Goal: Task Accomplishment & Management: Manage account settings

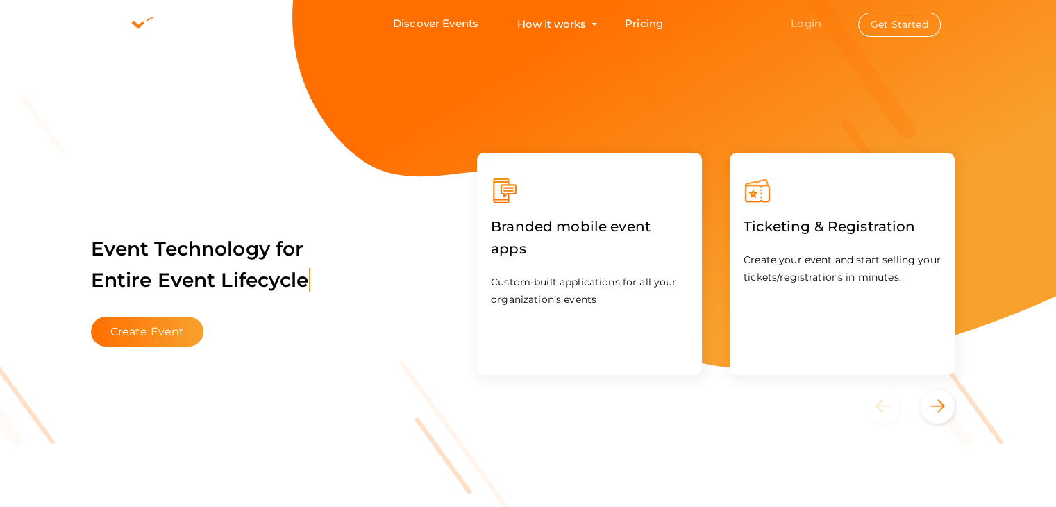
click at [812, 26] on link "Login" at bounding box center [806, 23] width 31 height 13
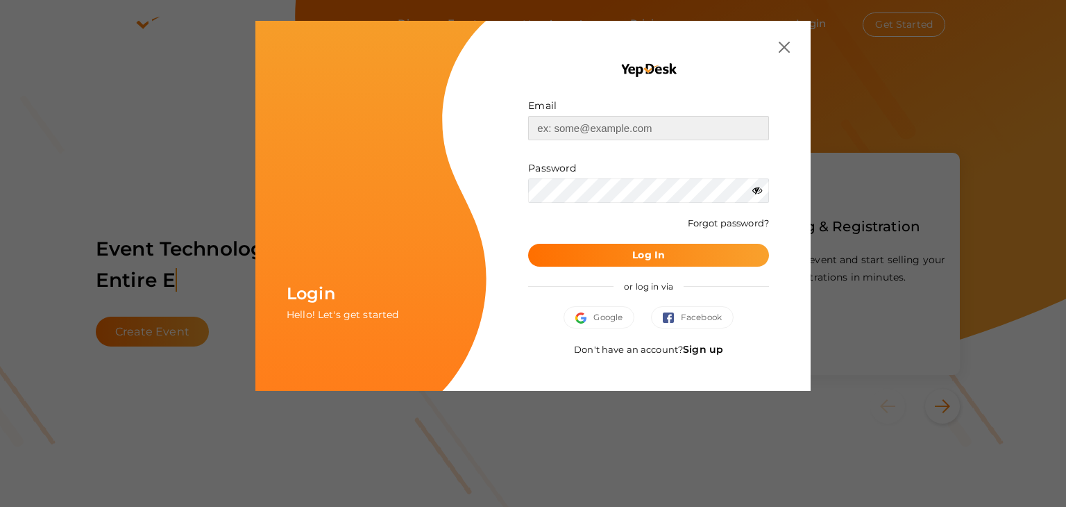
drag, startPoint x: 592, startPoint y: 128, endPoint x: 598, endPoint y: 133, distance: 8.9
click at [592, 128] on input "text" at bounding box center [648, 128] width 241 height 24
type input "[EMAIL_ADDRESS][DOMAIN_NAME]"
click at [631, 262] on button "Log In" at bounding box center [648, 255] width 241 height 23
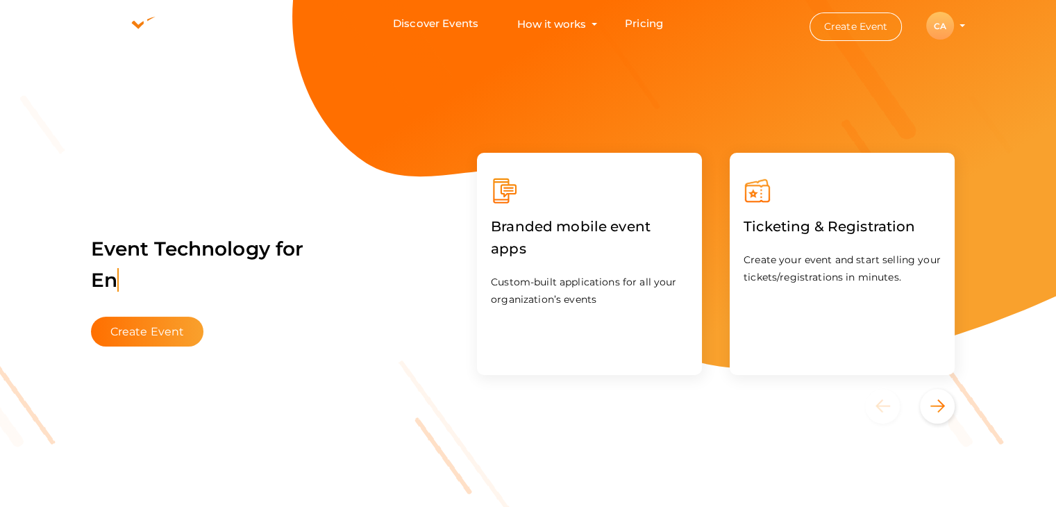
click at [868, 28] on button "Create Event" at bounding box center [856, 26] width 93 height 28
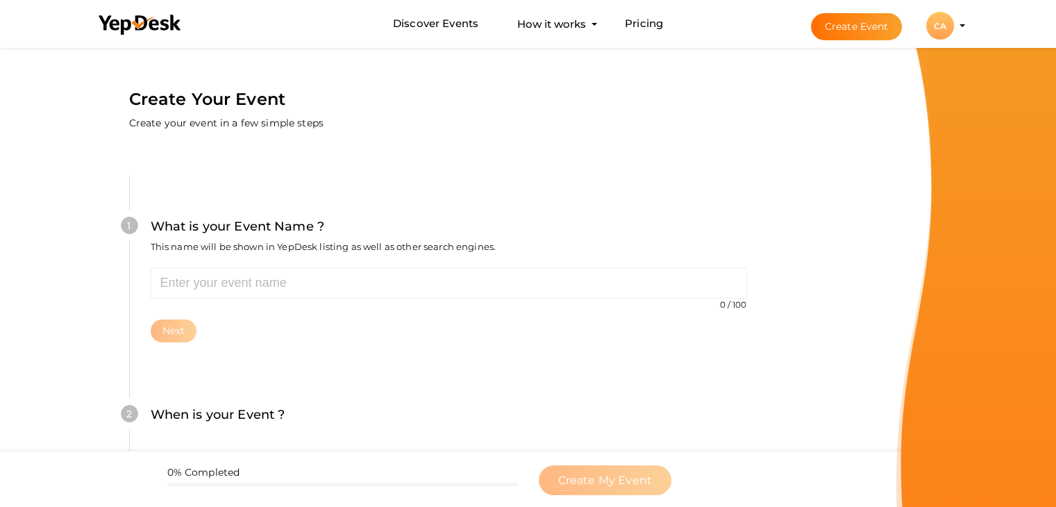
click at [939, 26] on div "CA" at bounding box center [940, 26] width 28 height 28
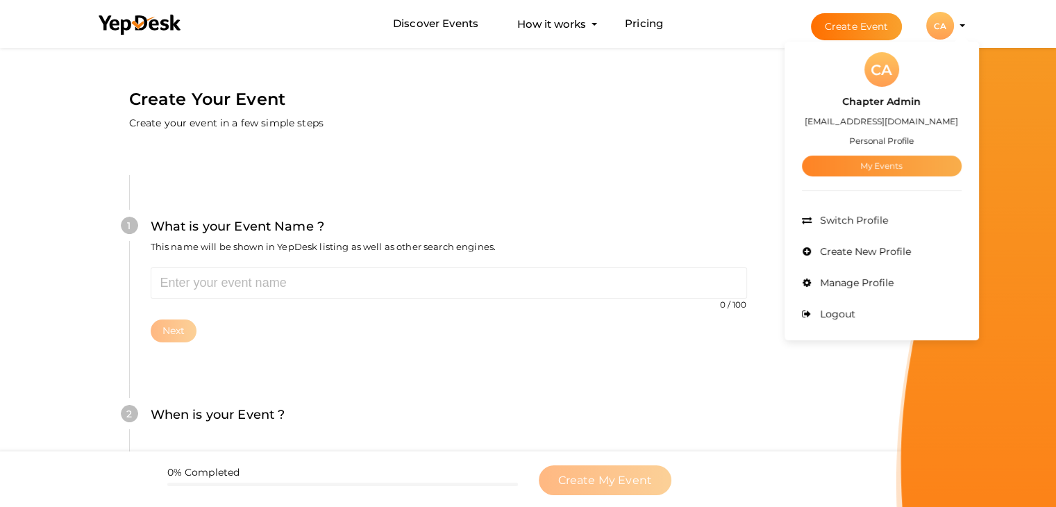
click at [875, 165] on link "My Events" at bounding box center [882, 166] width 160 height 21
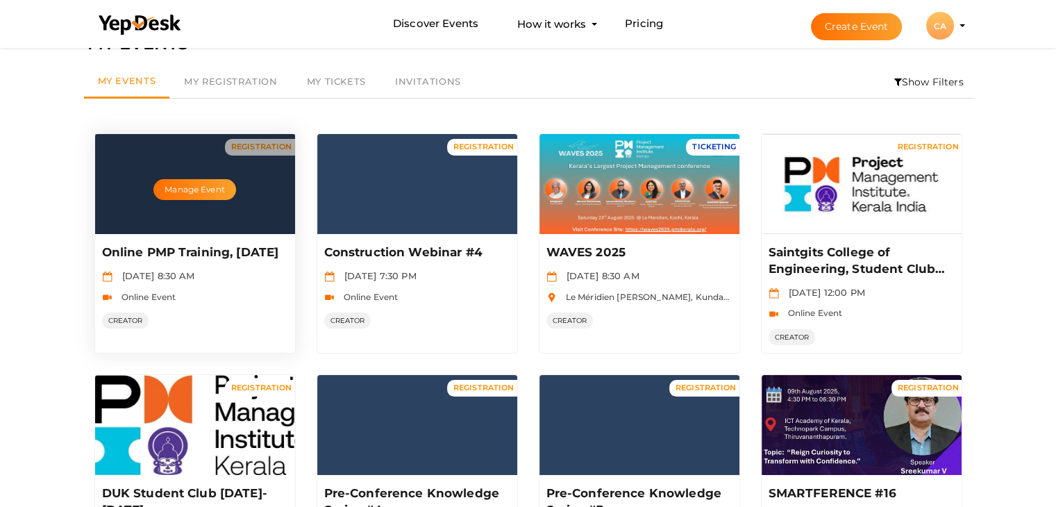
scroll to position [69, 0]
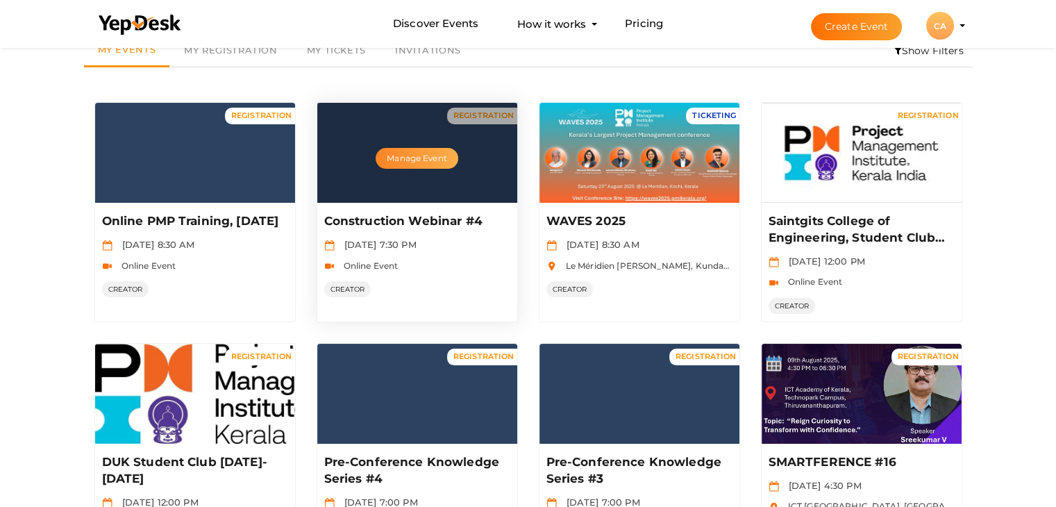
click at [419, 165] on button "Manage Event" at bounding box center [417, 158] width 82 height 21
click at [428, 160] on button "Manage Event" at bounding box center [417, 158] width 82 height 21
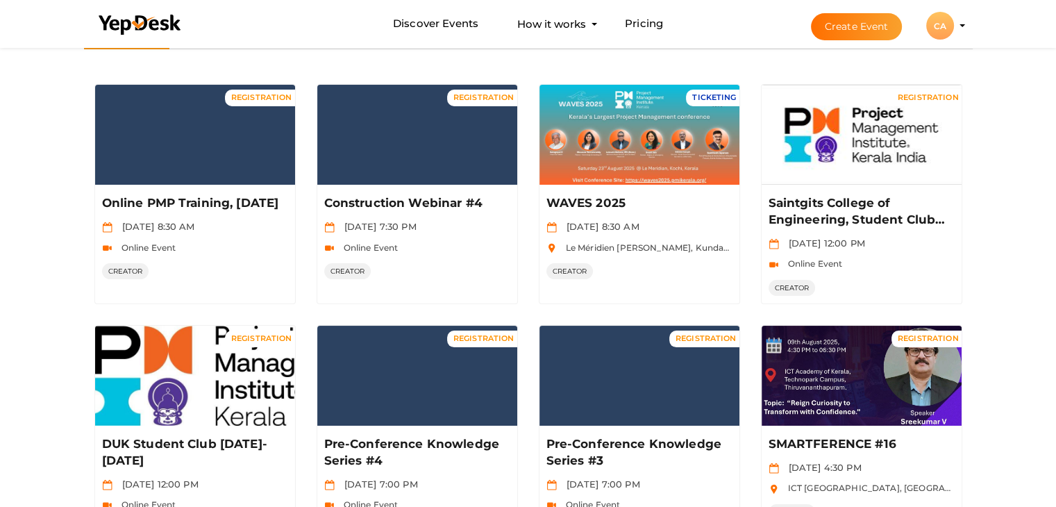
scroll to position [0, 0]
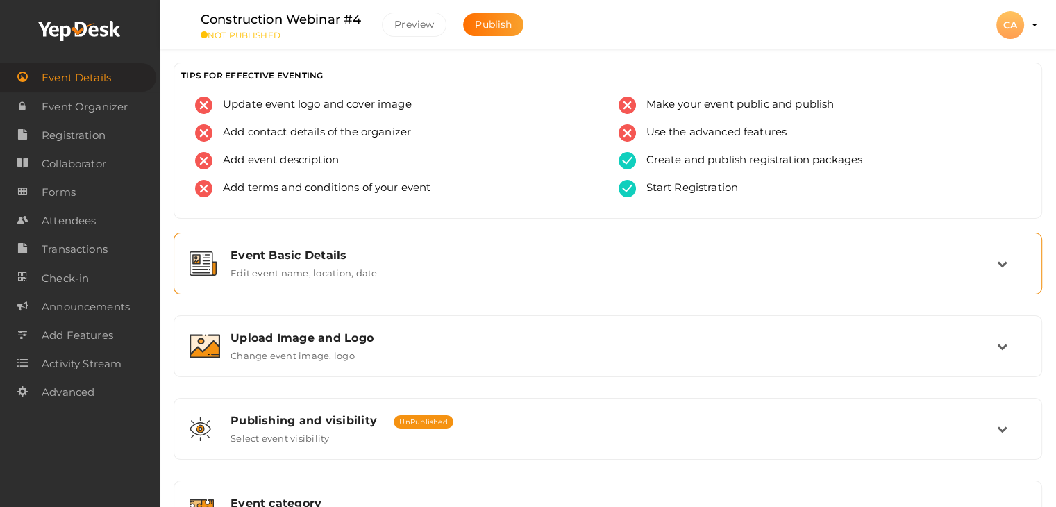
click at [315, 257] on div "Event Basic Details" at bounding box center [614, 255] width 766 height 13
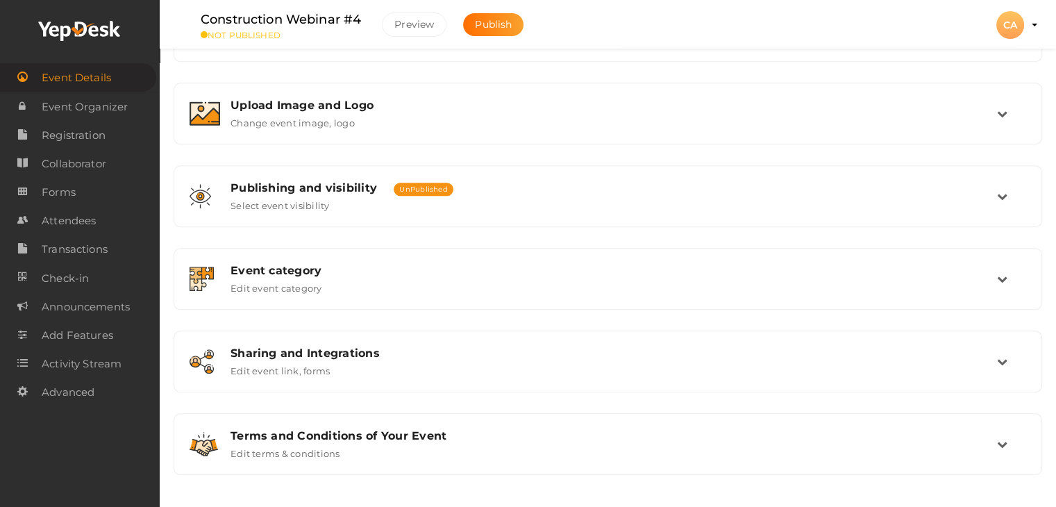
scroll to position [973, 0]
